Goal: Check status: Check status

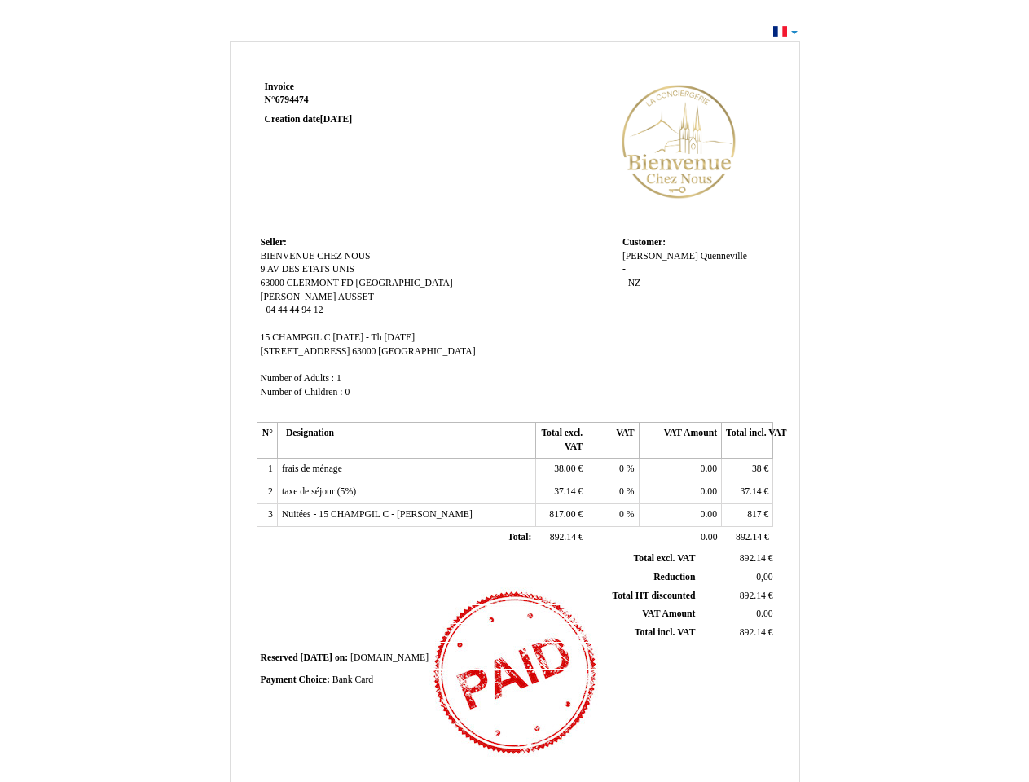
click at [280, 86] on span "Invoice" at bounding box center [279, 86] width 29 height 11
click at [294, 99] on span "6794474" at bounding box center [291, 100] width 33 height 11
click at [274, 242] on span "Seller:" at bounding box center [274, 242] width 26 height 11
click at [315, 256] on span "BIENVENUE CHEZ NOUS" at bounding box center [316, 256] width 110 height 11
click at [308, 269] on span "9 AV DES ETATS UNIS" at bounding box center [308, 269] width 95 height 11
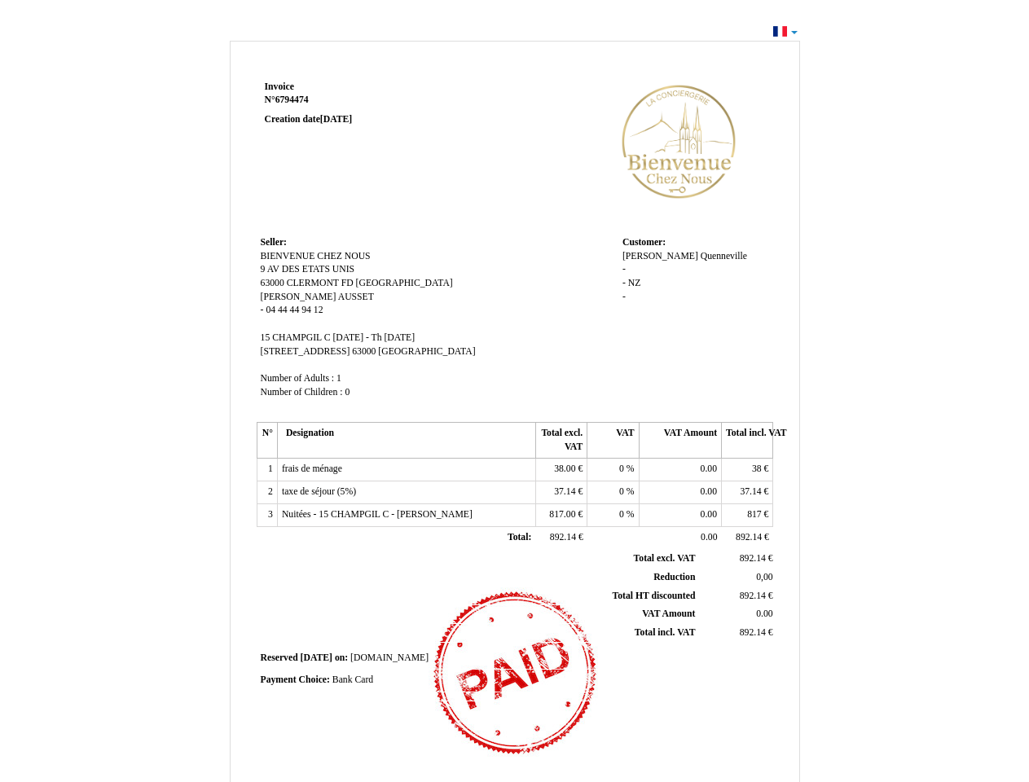
click at [274, 283] on span "63000" at bounding box center [273, 283] width 24 height 11
click at [321, 283] on span "CLERMONT FD" at bounding box center [320, 283] width 67 height 11
click at [369, 283] on span "[GEOGRAPHIC_DATA]" at bounding box center [404, 283] width 97 height 11
click at [283, 297] on span "[PERSON_NAME]" at bounding box center [299, 297] width 76 height 11
click at [338, 297] on span "AUSSET" at bounding box center [356, 297] width 36 height 11
